Goal: Book appointment/travel/reservation

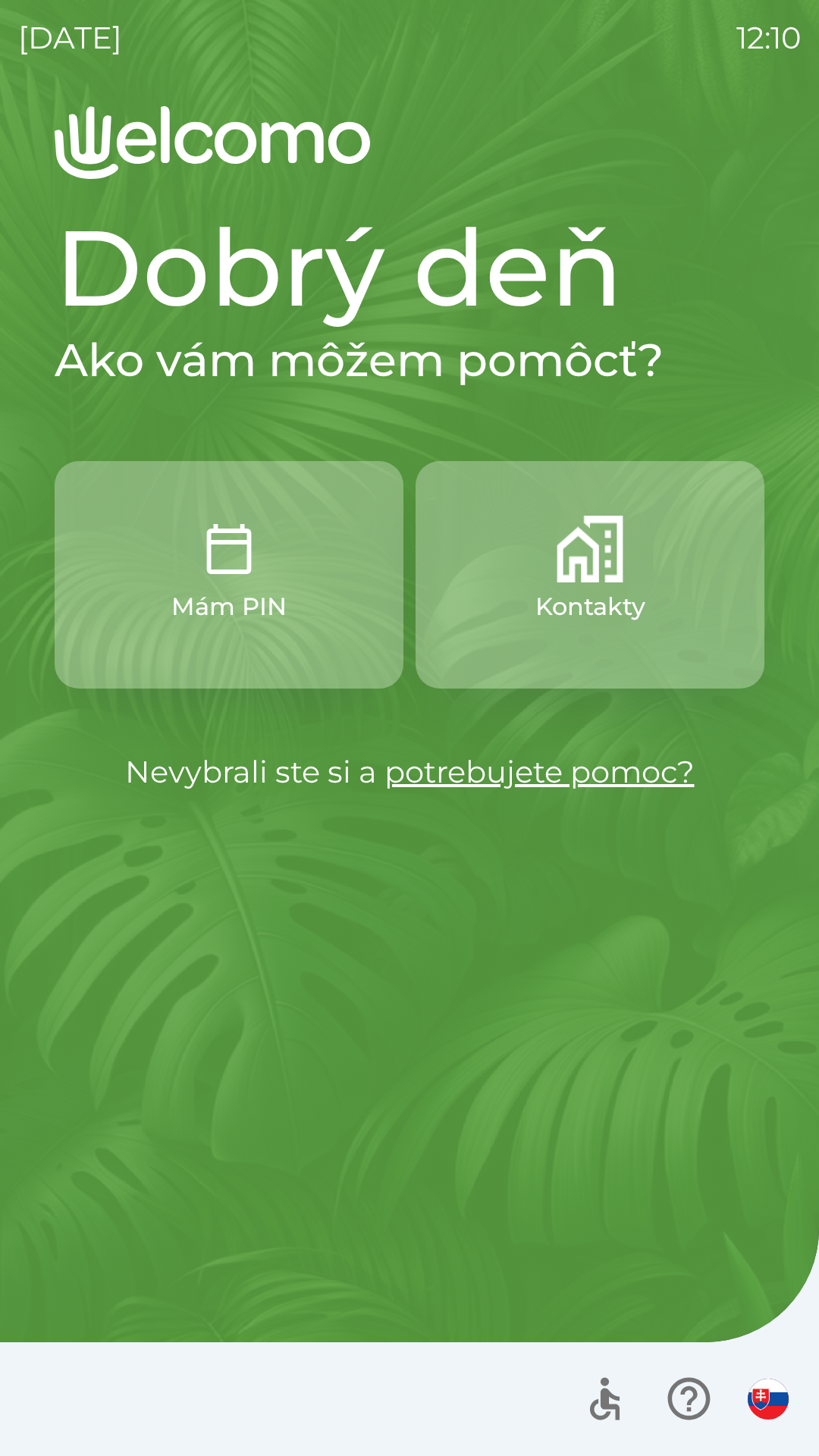
click at [571, 558] on img "button" at bounding box center [590, 549] width 66 height 66
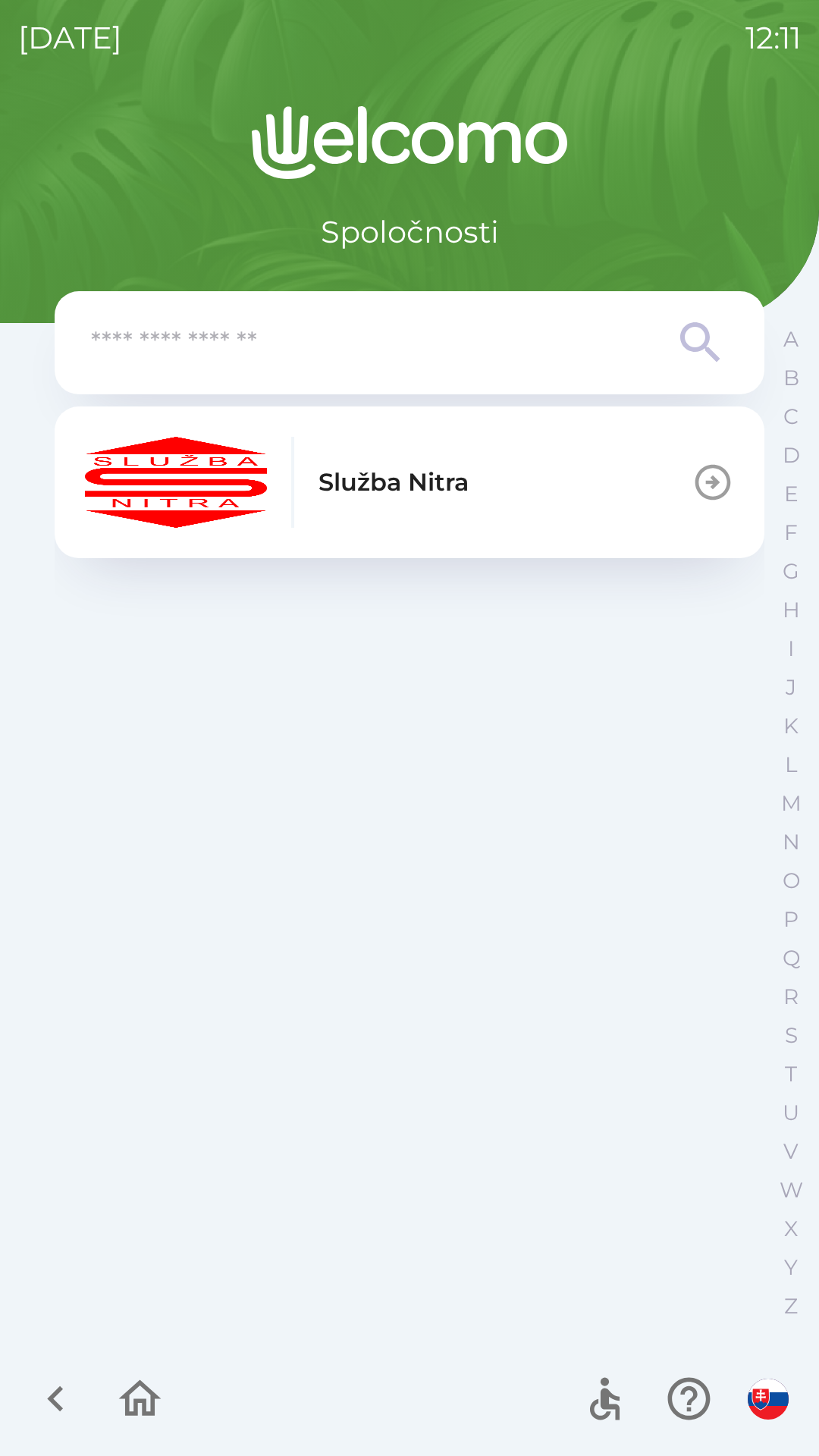
click at [442, 504] on div "Služba Nitra" at bounding box center [277, 482] width 384 height 91
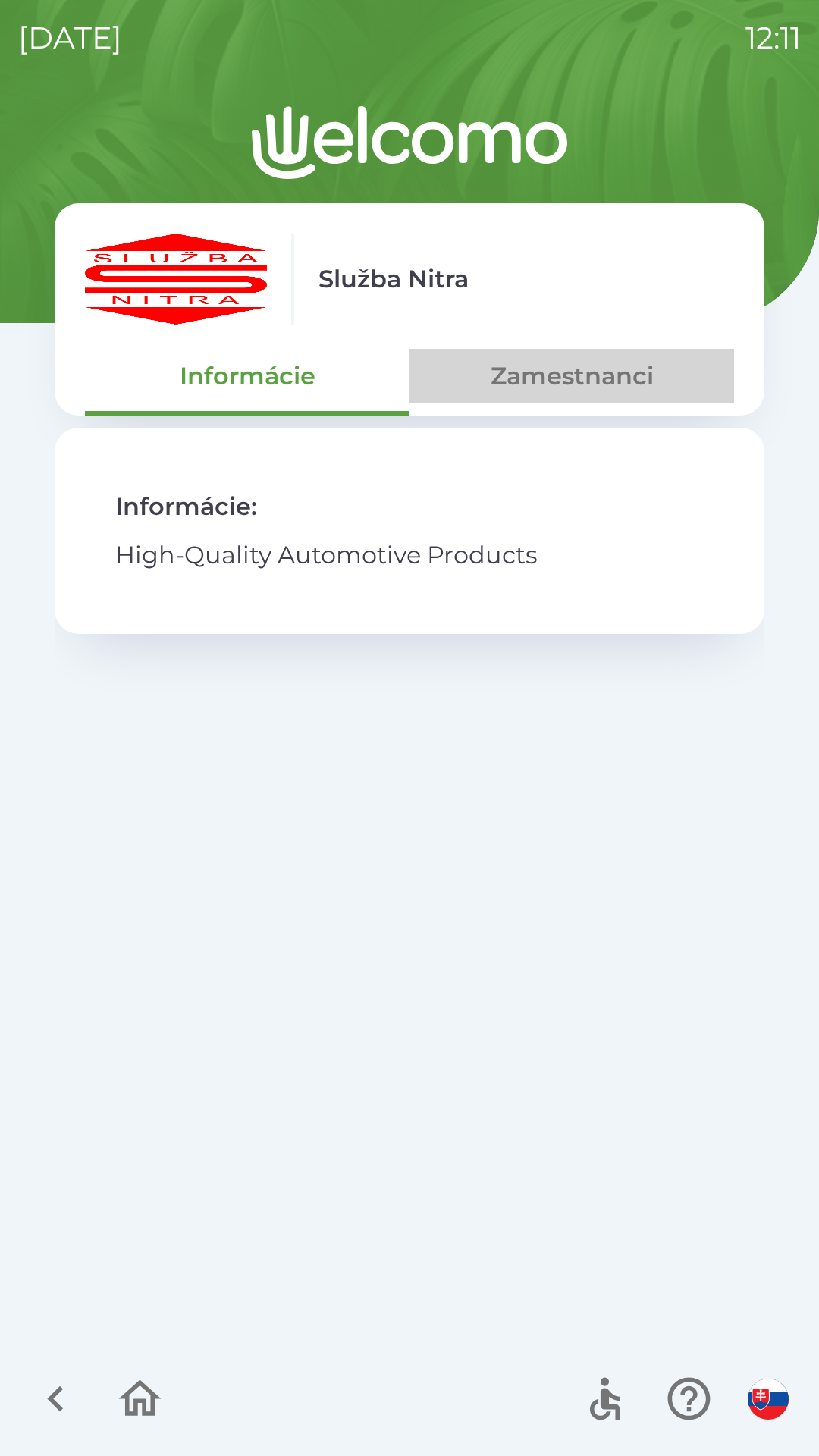
click at [552, 366] on button "Zamestnanci" at bounding box center [572, 375] width 325 height 54
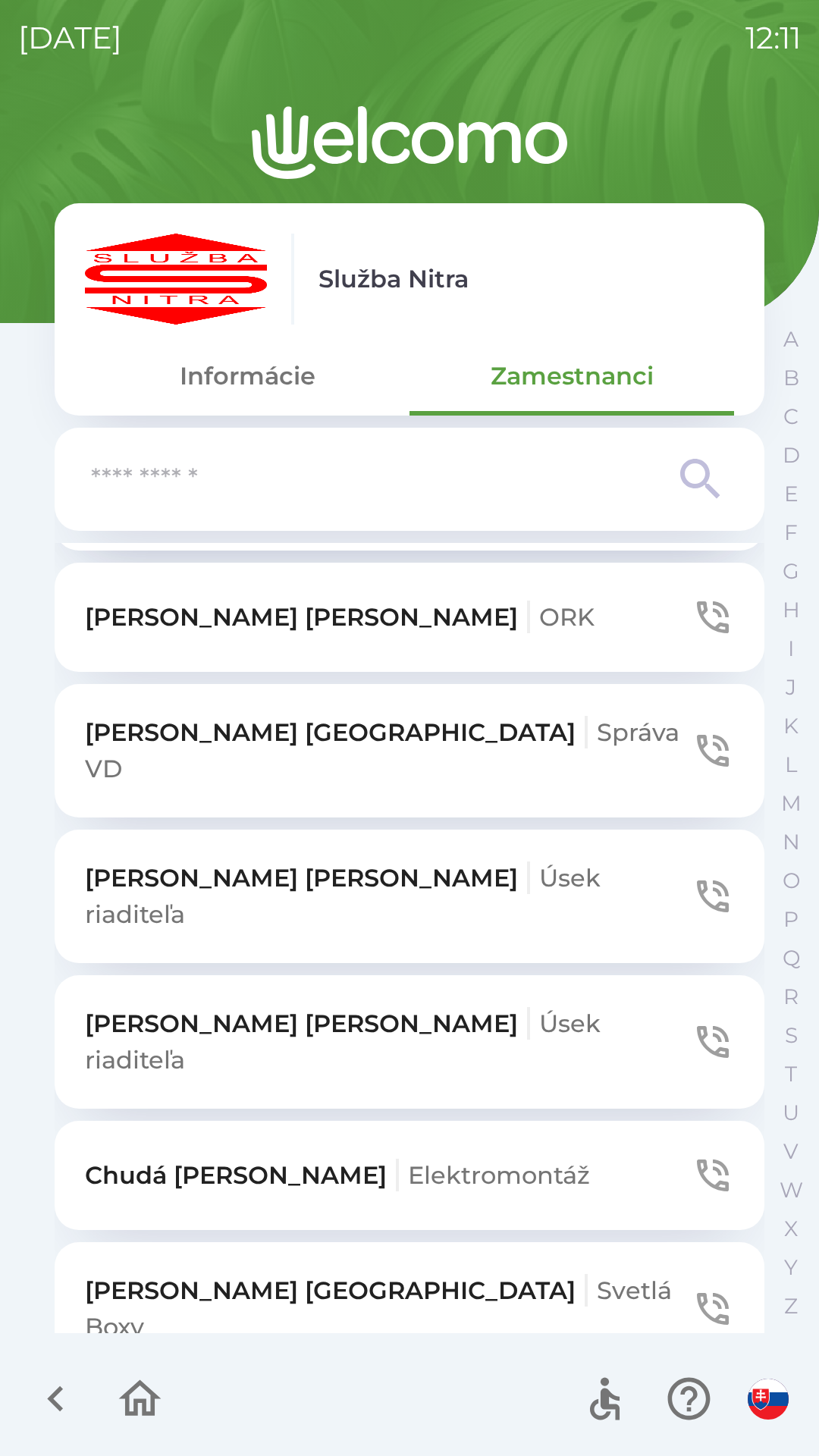
scroll to position [6113, 0]
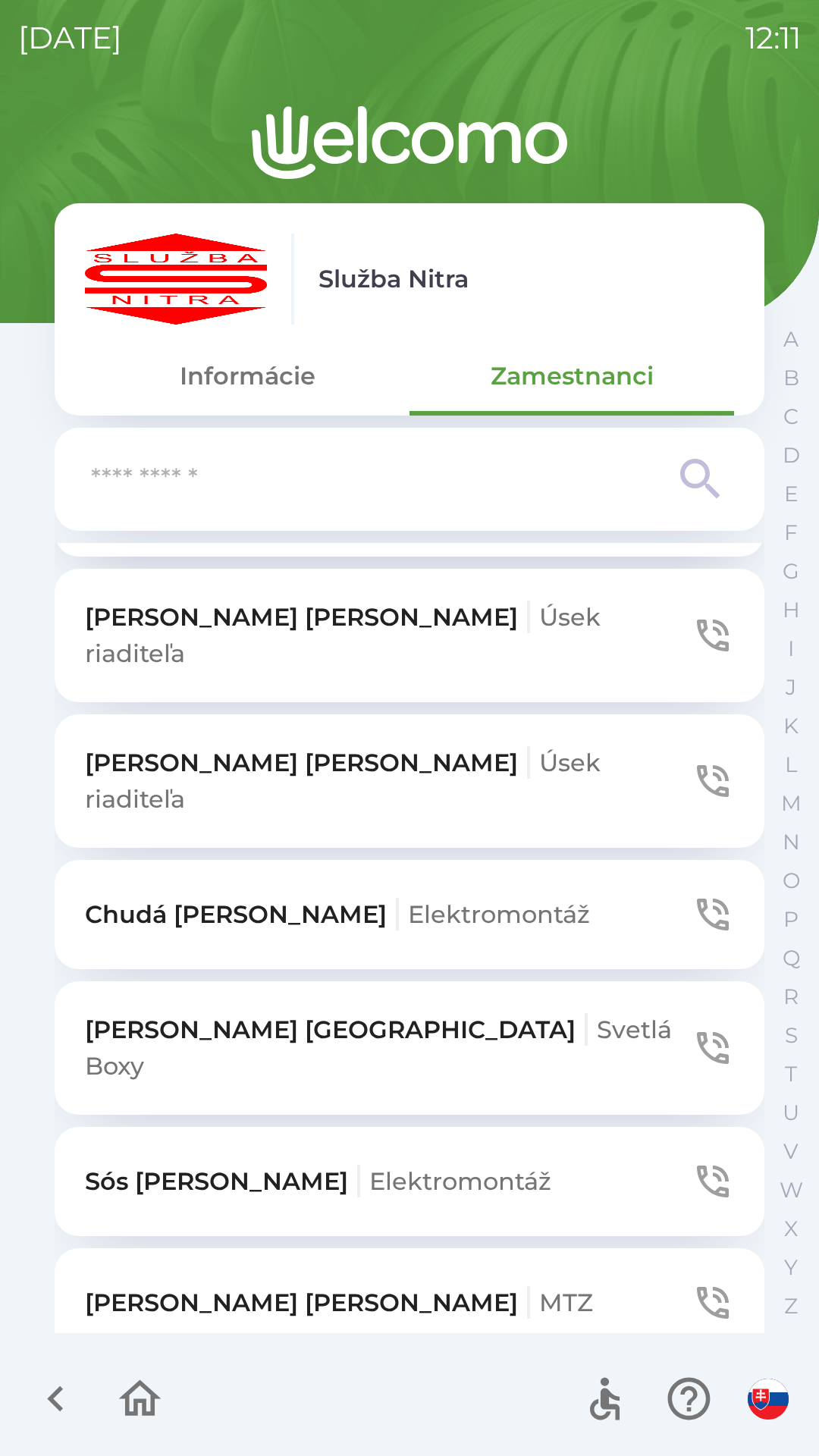
click at [151, 1369] on button "[PERSON_NAME]" at bounding box center [410, 1424] width 710 height 109
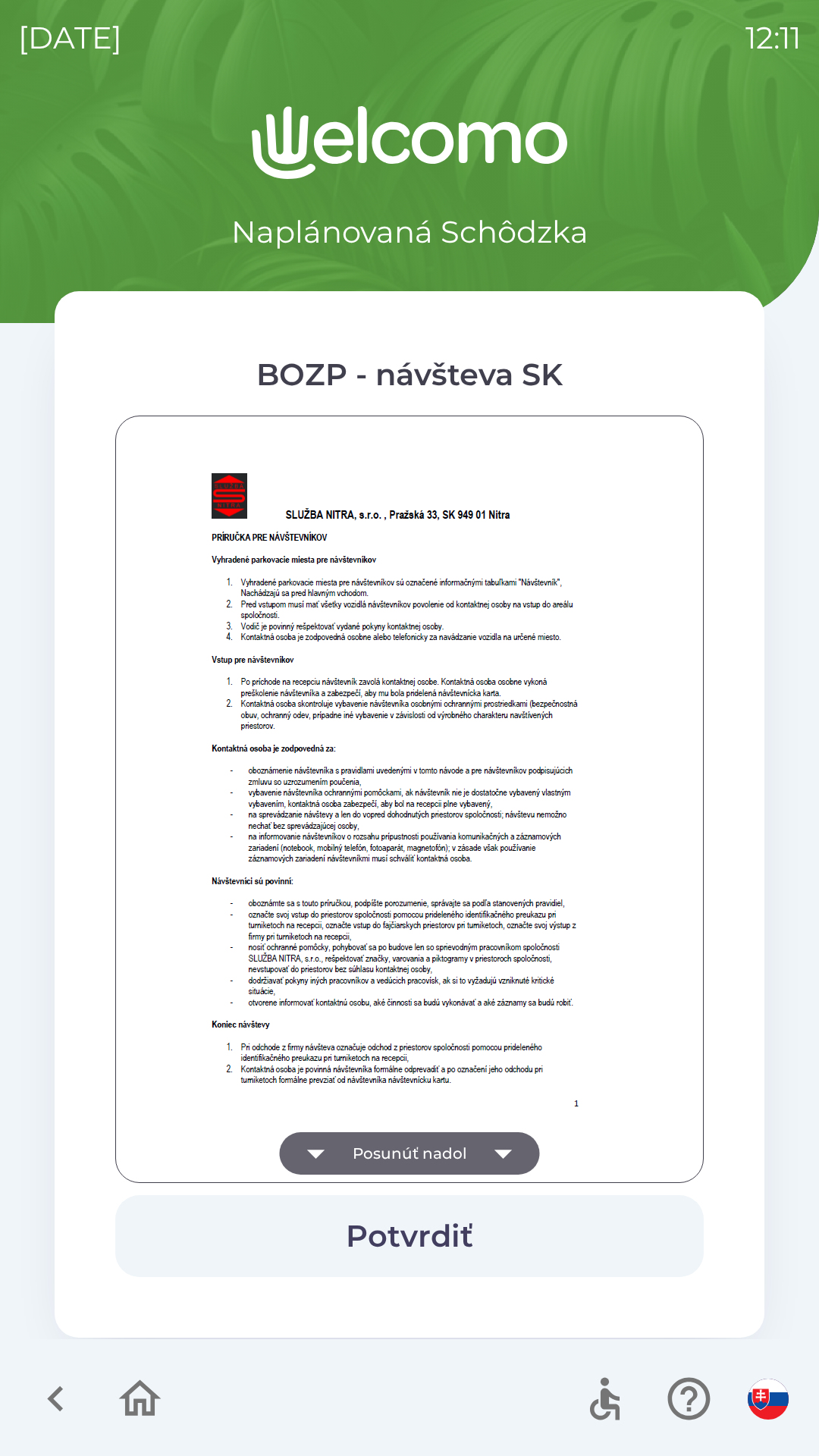
click at [364, 1171] on button "Posunúť nadol" at bounding box center [410, 1154] width 260 height 42
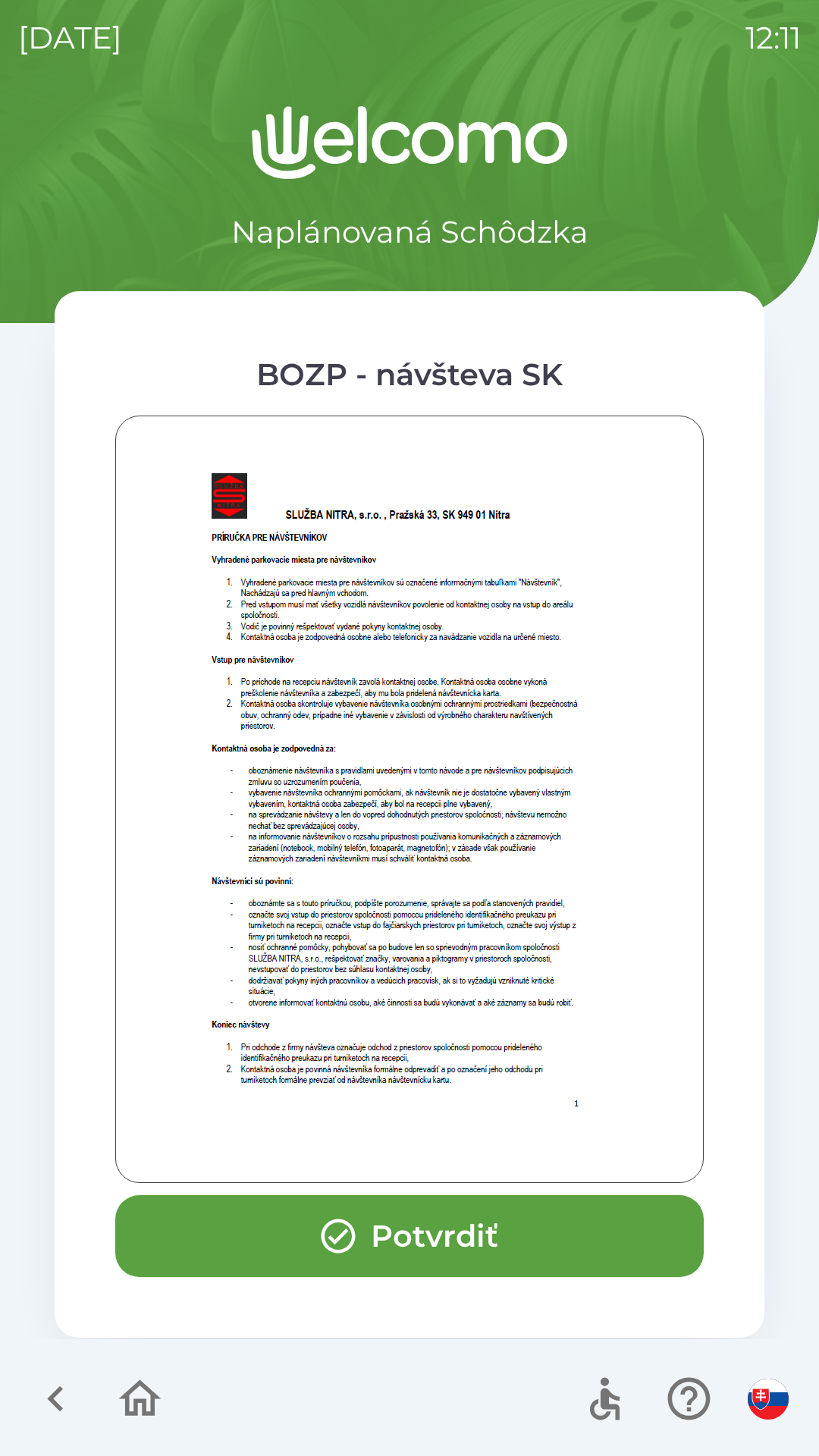
scroll to position [612, 0]
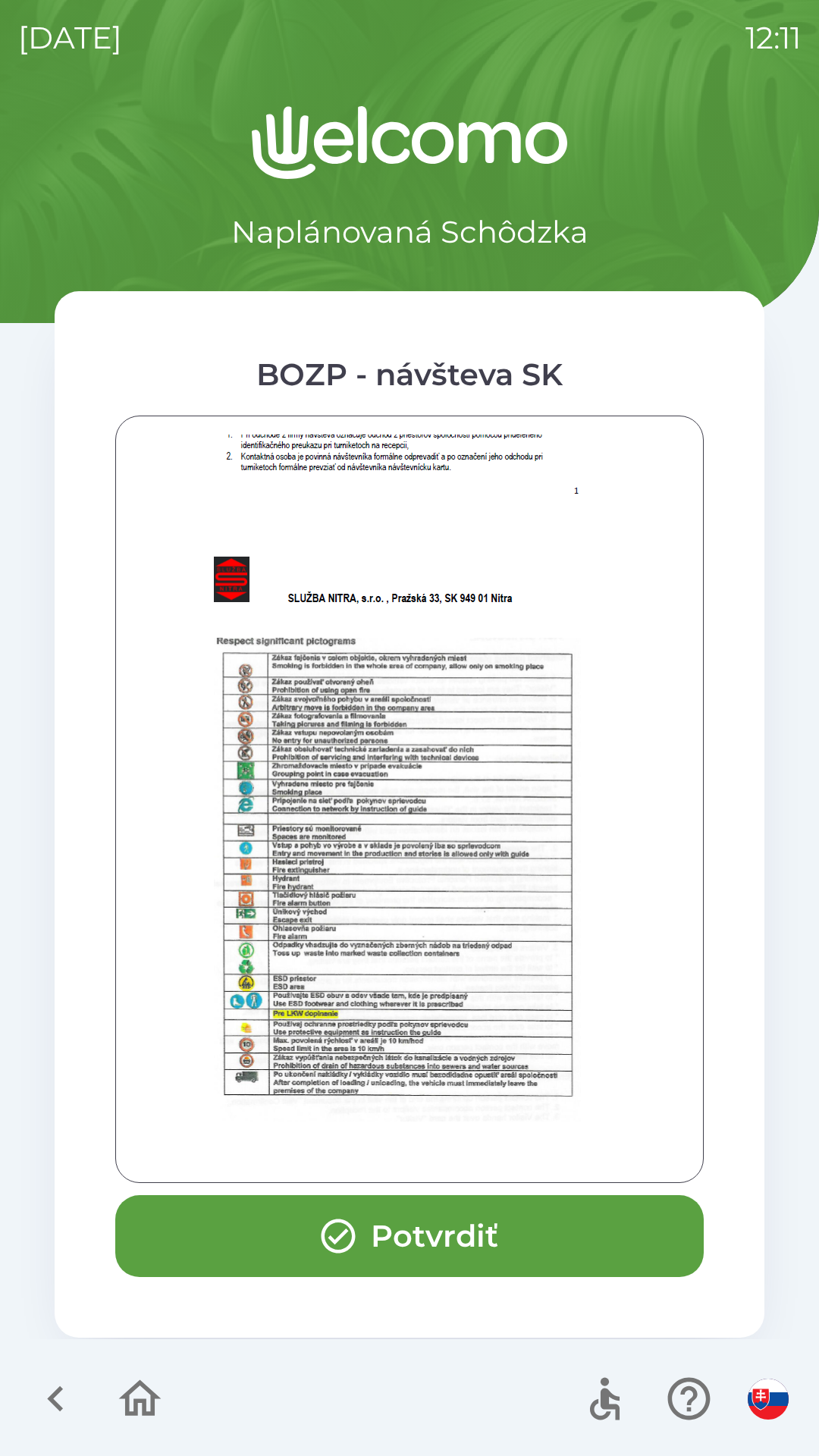
click at [368, 1158] on div at bounding box center [410, 799] width 551 height 729
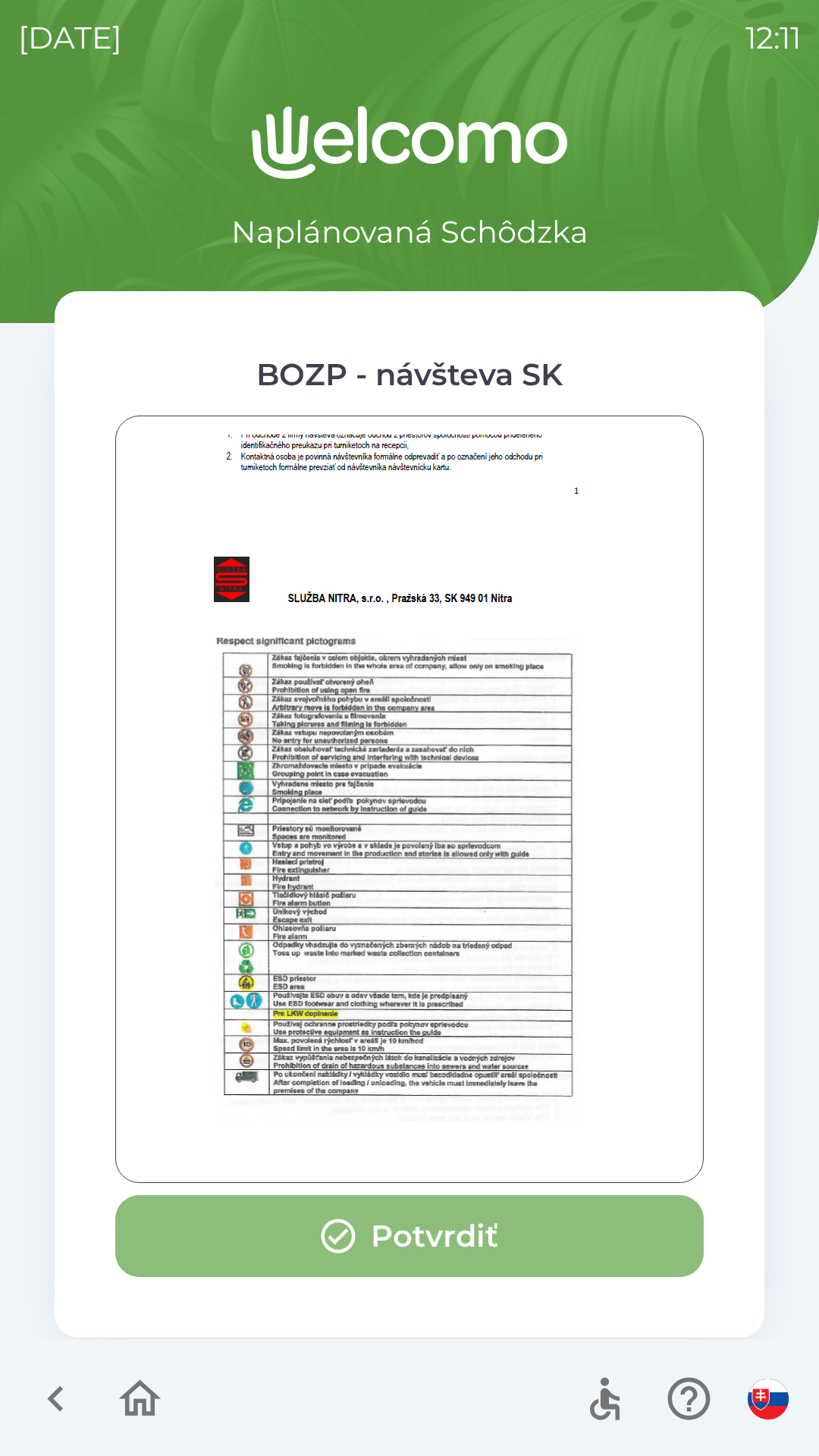
click at [322, 1234] on icon "button" at bounding box center [338, 1236] width 34 height 34
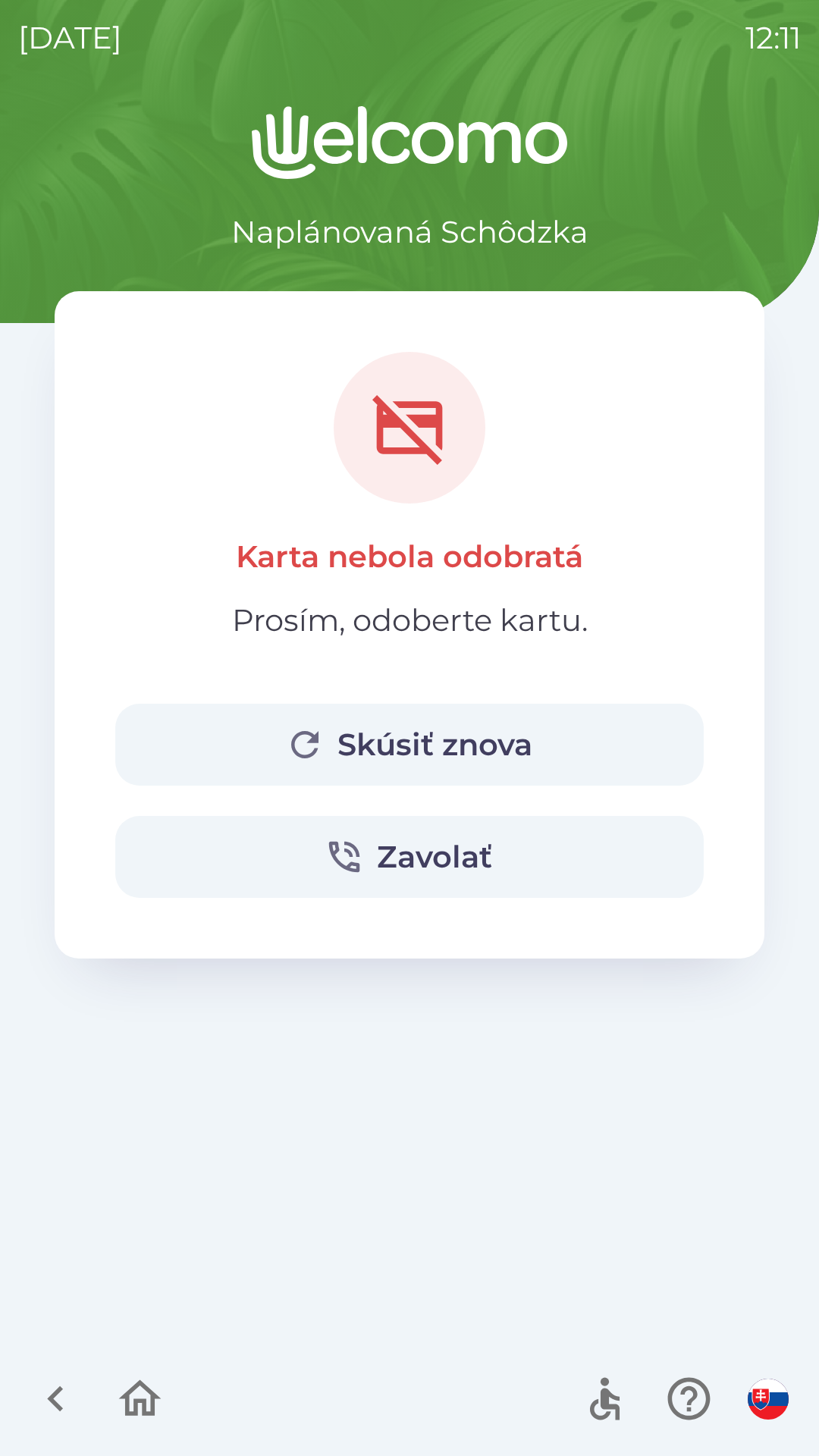
click at [303, 739] on icon "button" at bounding box center [304, 744] width 41 height 41
click at [279, 740] on button "Skúsiť znova" at bounding box center [410, 744] width 588 height 82
click at [61, 1402] on icon "button" at bounding box center [55, 1398] width 51 height 51
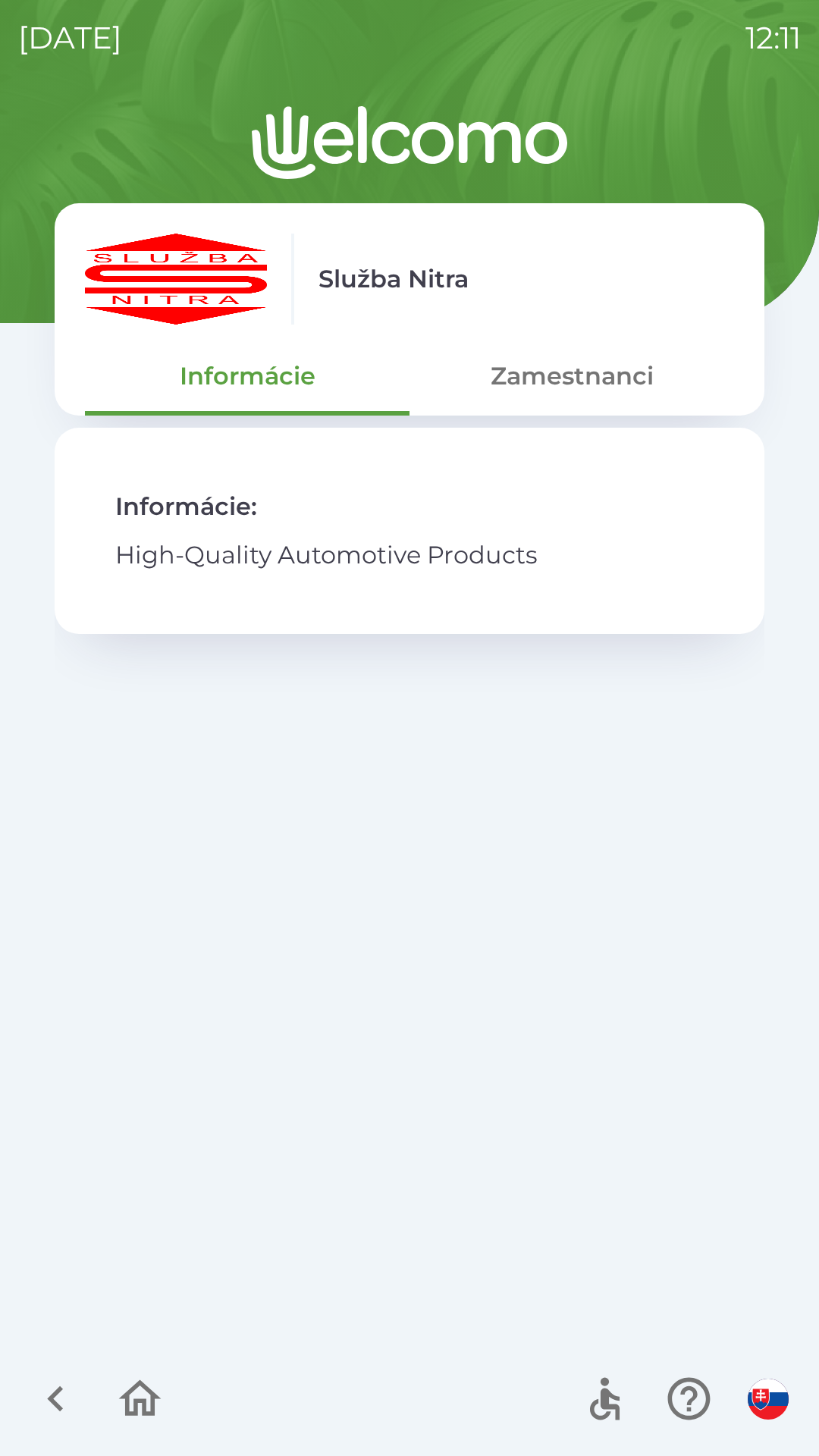
click at [135, 1403] on icon "button" at bounding box center [140, 1397] width 42 height 36
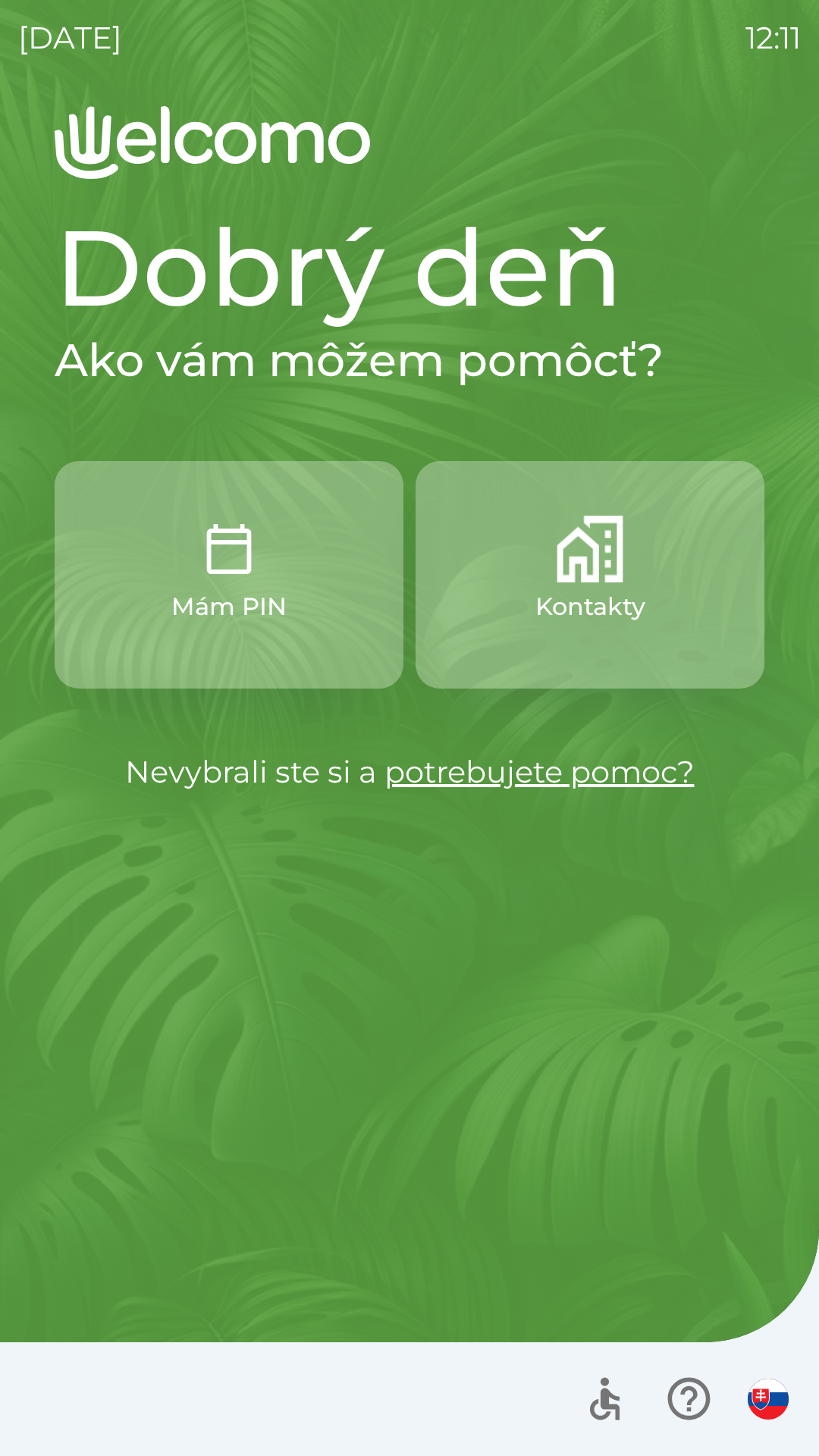
click at [148, 1395] on div at bounding box center [410, 1398] width 819 height 113
